Goal: Transaction & Acquisition: Purchase product/service

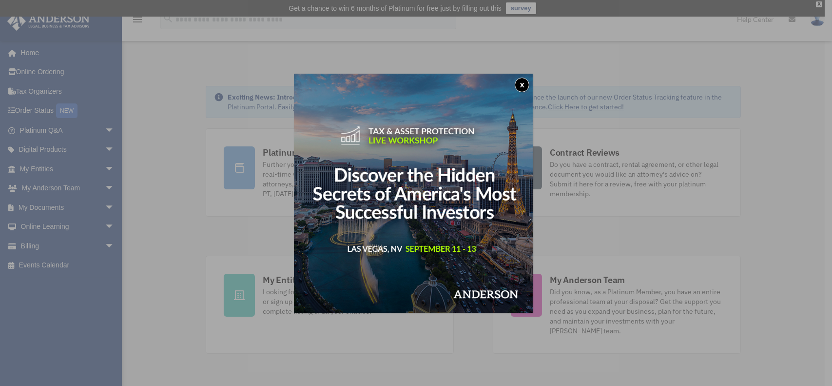
click at [63, 243] on div "x" at bounding box center [416, 193] width 832 height 386
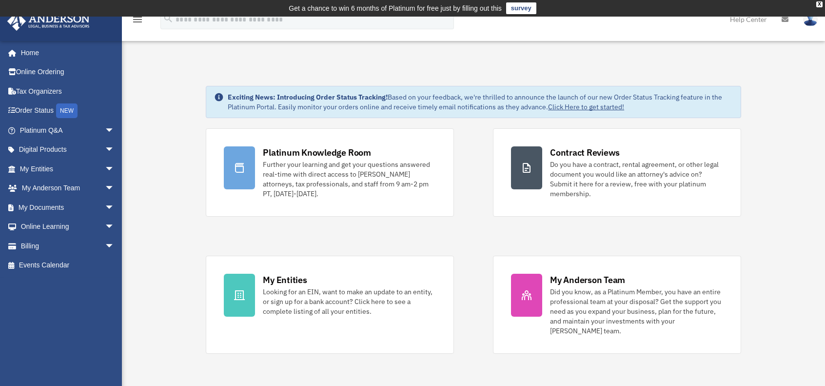
click at [63, 371] on div "shanellehowelljohnson@gmail.com Sign Out shanellehowelljohnson@gmail.com Home O…" at bounding box center [61, 233] width 122 height 386
click at [84, 251] on link "Billing arrow_drop_down" at bounding box center [68, 246] width 122 height 20
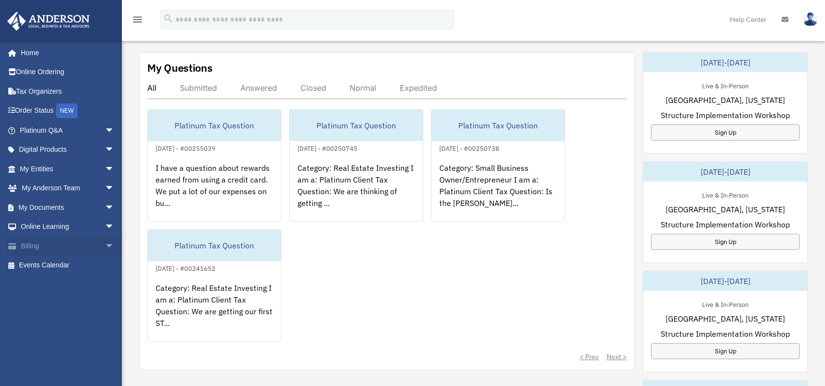
scroll to position [350, 0]
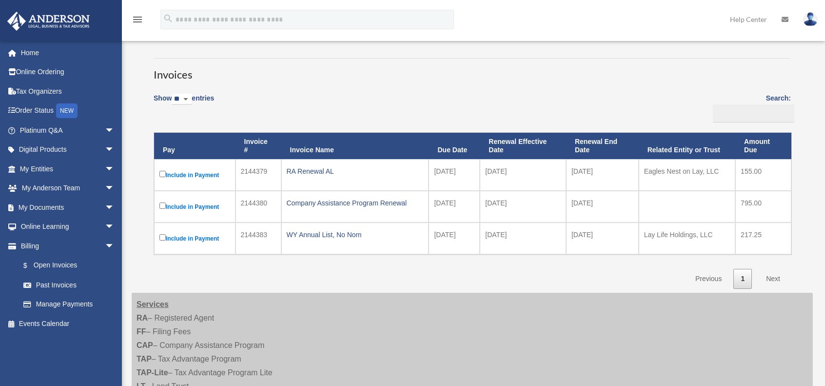
scroll to position [63, 0]
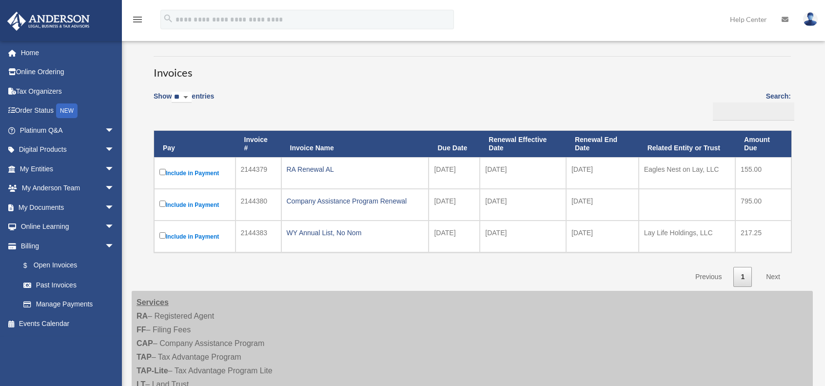
click at [261, 233] on td "2144383" at bounding box center [258, 236] width 46 height 32
click at [315, 238] on div "WY Annual List, No Nom" at bounding box center [355, 233] width 137 height 14
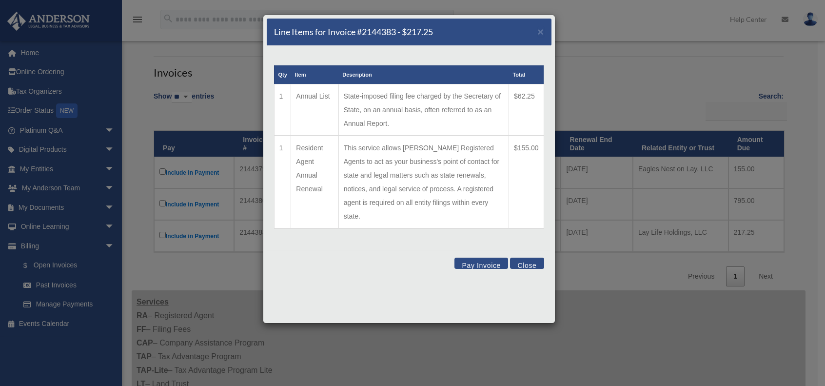
click at [458, 140] on td "This service allows Anderson Registered Agents to act as your business's point …" at bounding box center [423, 182] width 170 height 93
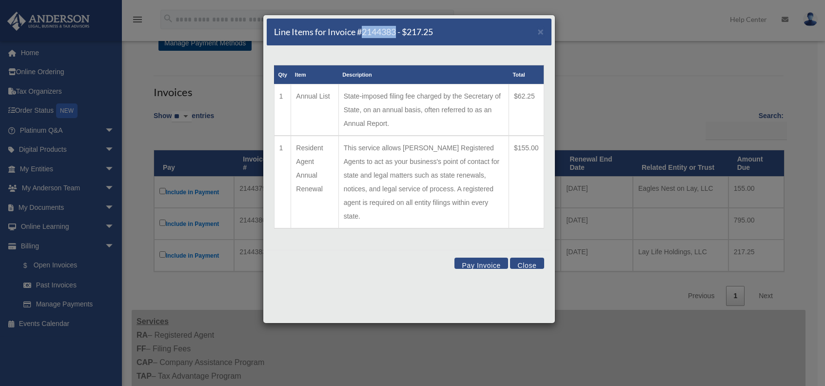
drag, startPoint x: 397, startPoint y: 31, endPoint x: 361, endPoint y: 39, distance: 37.3
click at [361, 39] on div "Line Items for Invoice #2144383 - $217.25 ×" at bounding box center [409, 32] width 285 height 27
copy h5 "2144383"
click at [535, 257] on button "Close" at bounding box center [527, 262] width 34 height 11
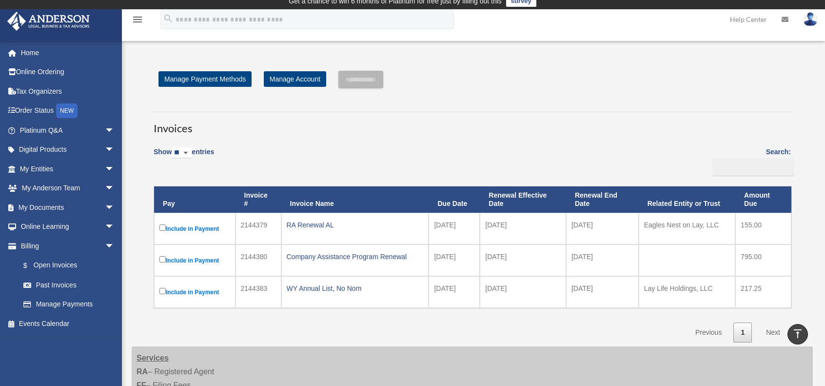
scroll to position [0, 0]
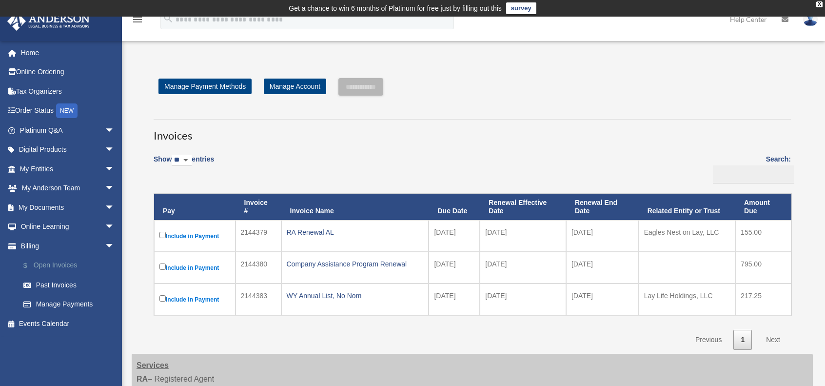
click at [55, 272] on link "$ Open Invoices" at bounding box center [72, 265] width 116 height 20
click at [302, 88] on link "Manage Account" at bounding box center [295, 86] width 62 height 16
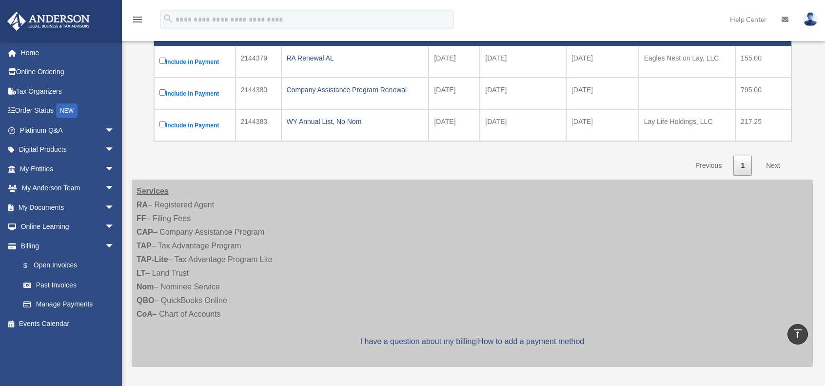
scroll to position [127, 0]
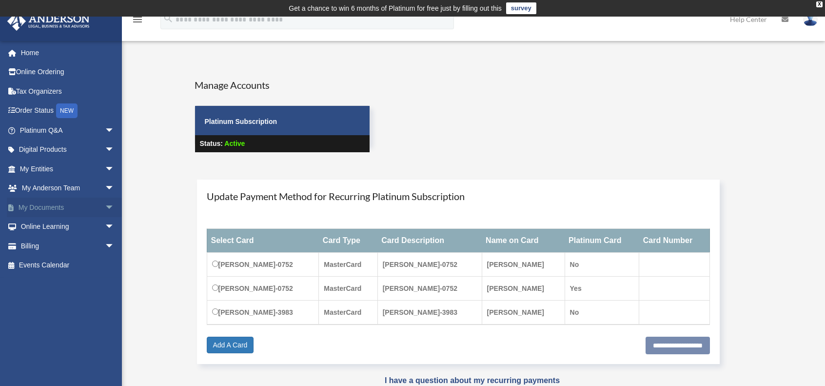
click at [75, 214] on link "My Documents arrow_drop_down" at bounding box center [68, 207] width 122 height 20
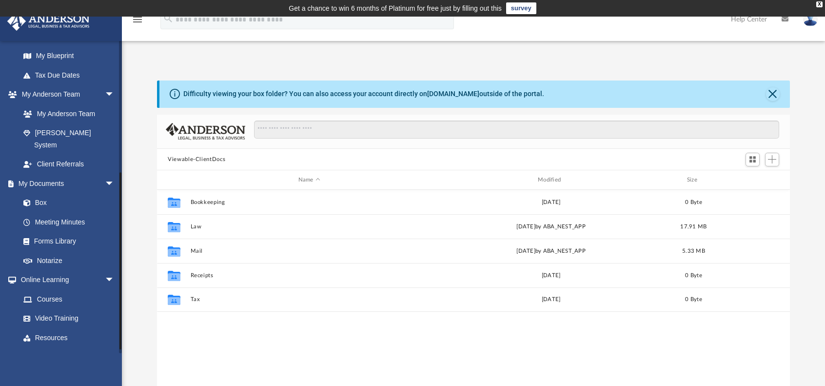
scroll to position [232, 0]
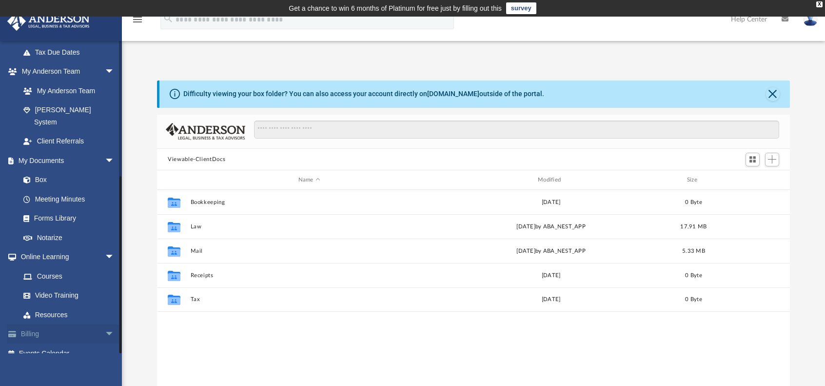
click at [43, 324] on link "Billing arrow_drop_down" at bounding box center [68, 334] width 122 height 20
click at [105, 324] on span "arrow_drop_down" at bounding box center [115, 334] width 20 height 20
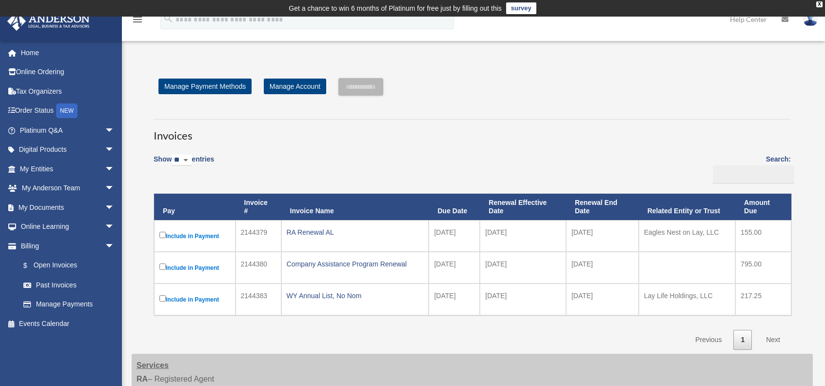
scroll to position [86, 0]
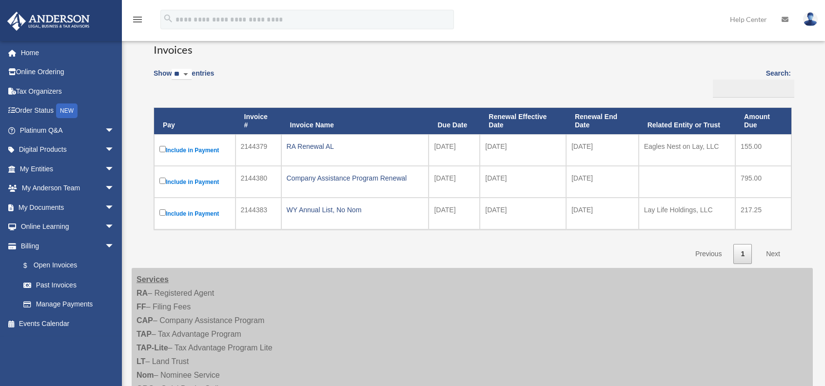
click at [176, 212] on label "Include in Payment" at bounding box center [194, 213] width 71 height 12
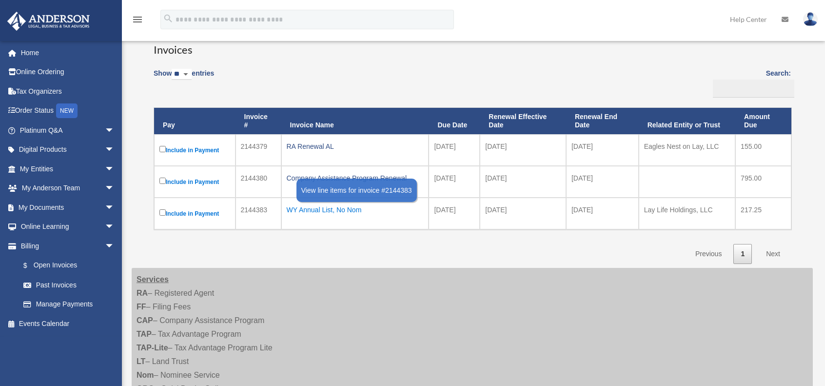
click at [336, 210] on div "WY Annual List, No Nom" at bounding box center [355, 210] width 137 height 14
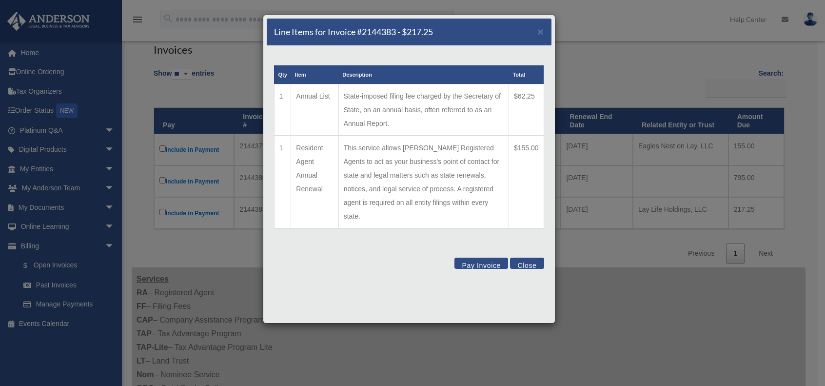
click at [481, 257] on button "Pay Invoice" at bounding box center [481, 262] width 54 height 11
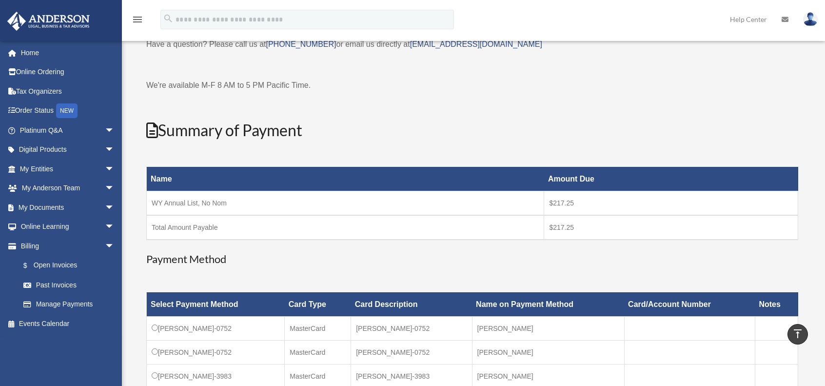
scroll to position [0, 0]
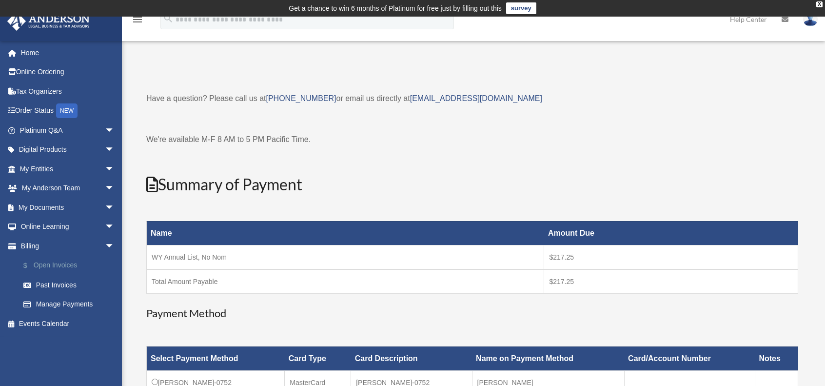
click at [65, 263] on link "$ Open Invoices" at bounding box center [72, 265] width 116 height 20
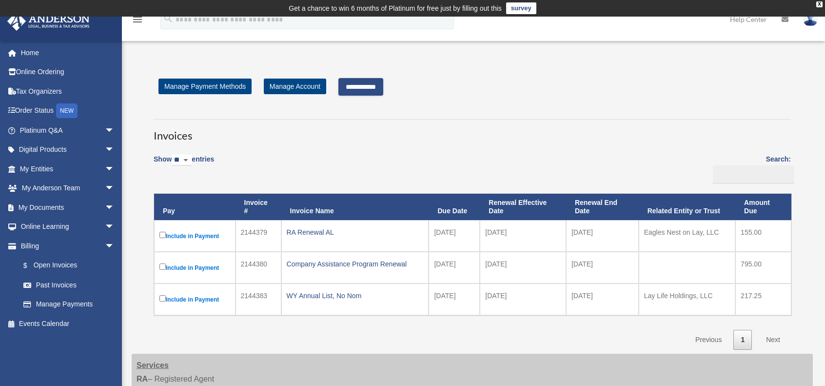
click at [372, 88] on input "**********" at bounding box center [360, 87] width 45 height 18
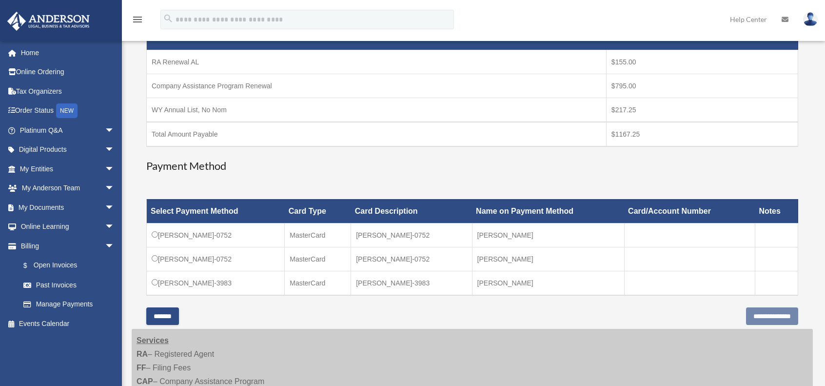
scroll to position [216, 0]
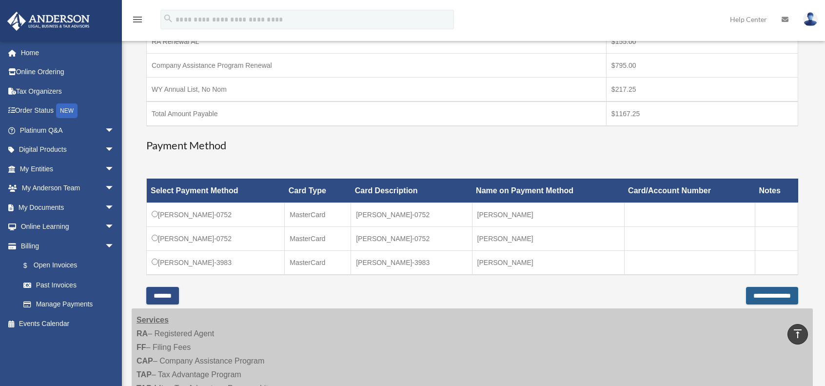
click at [761, 294] on input "**********" at bounding box center [772, 296] width 52 height 18
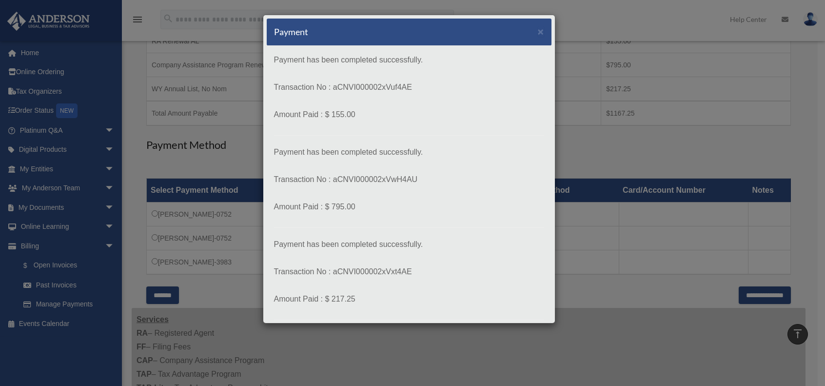
scroll to position [54, 0]
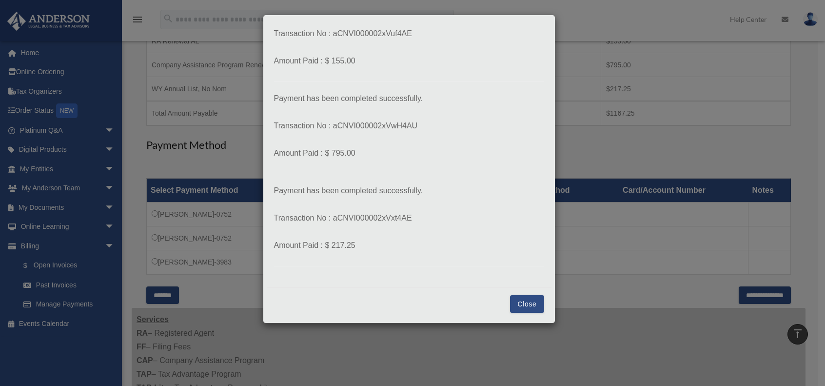
click at [523, 309] on button "Close" at bounding box center [527, 304] width 34 height 18
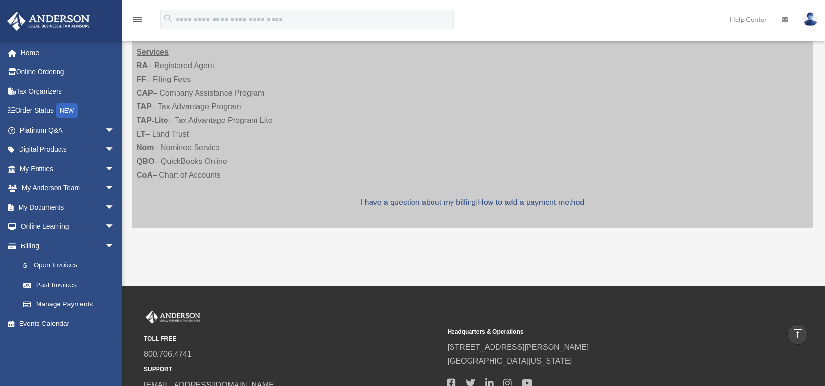
scroll to position [232, 0]
